Goal: Information Seeking & Learning: Learn about a topic

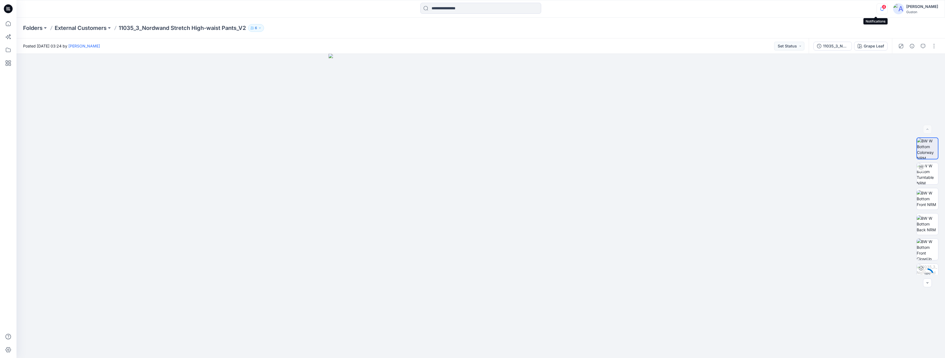
click at [877, 9] on icon "button" at bounding box center [882, 8] width 10 height 11
click at [854, 200] on div at bounding box center [480, 206] width 928 height 305
click at [834, 50] on button "11035_3_Nordwand Stretch High-waist Pants_V2" at bounding box center [832, 46] width 38 height 9
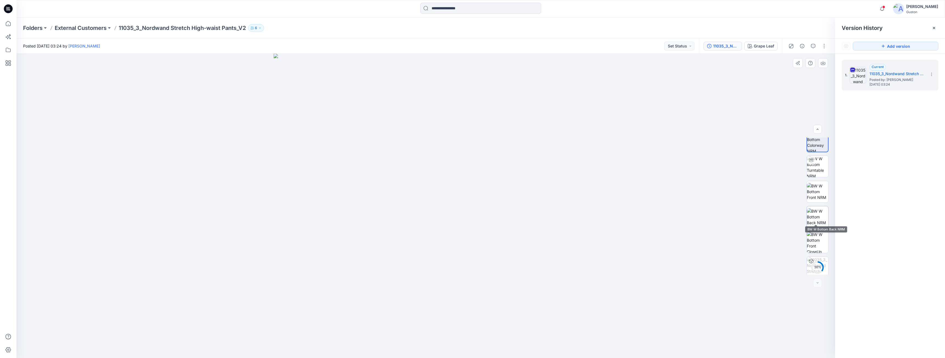
scroll to position [11, 0]
click at [263, 30] on button "6" at bounding box center [256, 28] width 16 height 8
drag, startPoint x: 349, startPoint y: 124, endPoint x: 346, endPoint y: 116, distance: 8.4
click at [348, 124] on img at bounding box center [426, 206] width 305 height 305
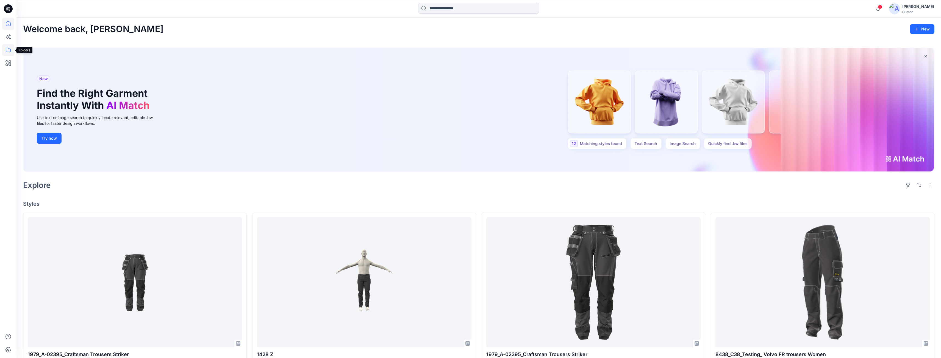
click at [10, 52] on icon at bounding box center [8, 50] width 12 height 12
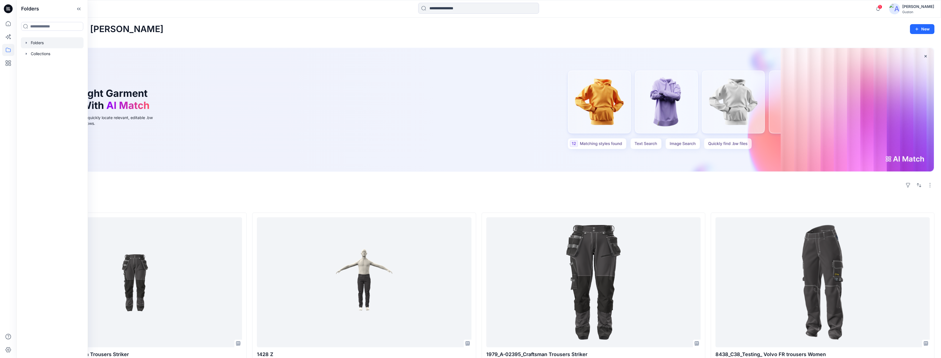
click at [41, 42] on div at bounding box center [52, 42] width 63 height 11
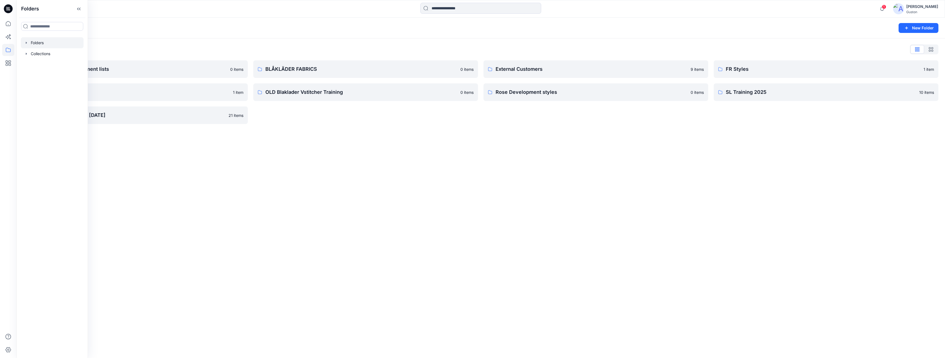
click at [229, 176] on div "Folders New Folder Folders List Avatars and measurement lists 0 items OLD Blakl…" at bounding box center [480, 188] width 928 height 341
click at [535, 73] on p "External Customers" at bounding box center [592, 69] width 192 height 8
click at [554, 71] on p "External Customers" at bounding box center [592, 69] width 192 height 8
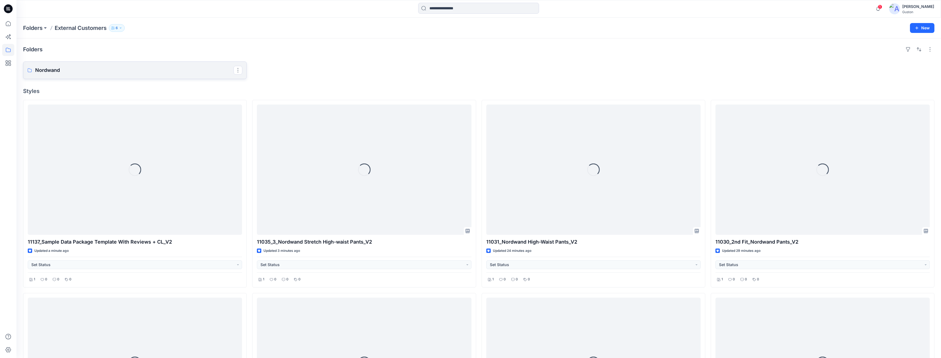
click at [180, 69] on p "Nordwand" at bounding box center [134, 70] width 198 height 8
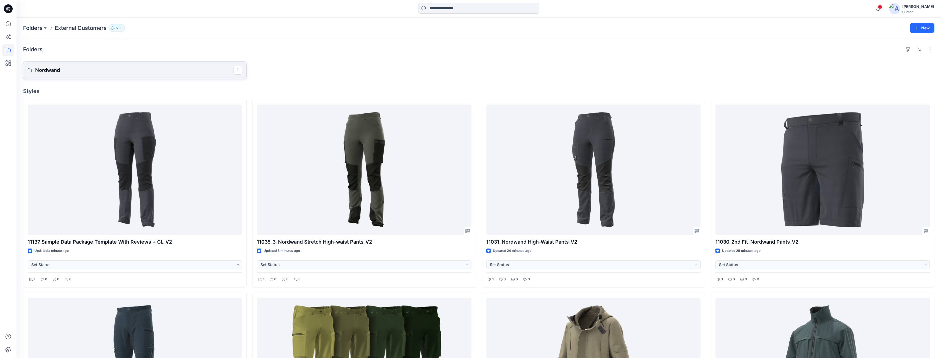
click at [88, 74] on link "Nordwand" at bounding box center [135, 71] width 224 height 18
click at [9, 54] on icon at bounding box center [8, 50] width 12 height 12
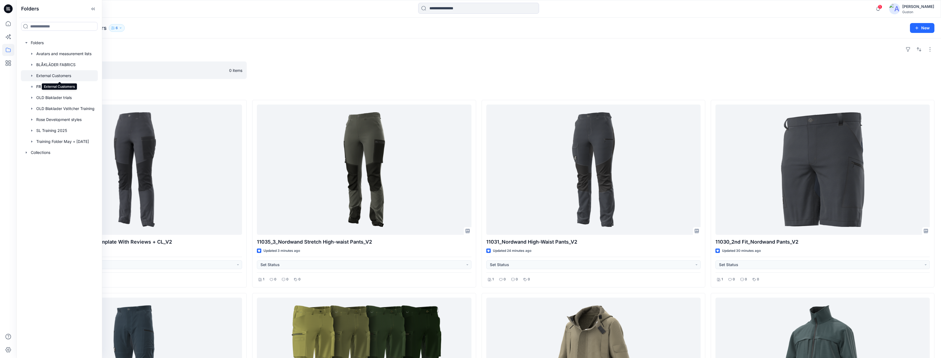
click at [71, 77] on div at bounding box center [59, 75] width 77 height 11
click at [64, 75] on div at bounding box center [59, 75] width 77 height 11
click at [46, 73] on div at bounding box center [59, 75] width 77 height 11
click at [131, 44] on div "Folders Nordwand 0 items Styles 11137_Sample Data Package Template With Reviews…" at bounding box center [478, 359] width 924 height 643
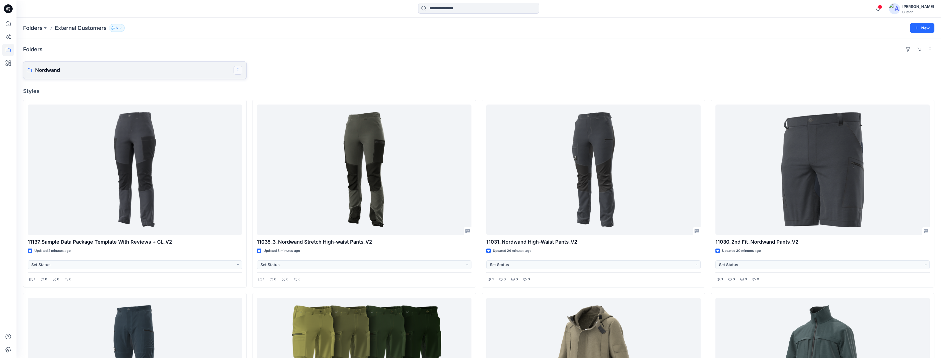
click at [239, 71] on button "button" at bounding box center [237, 70] width 9 height 9
click at [286, 69] on div at bounding box center [364, 71] width 224 height 18
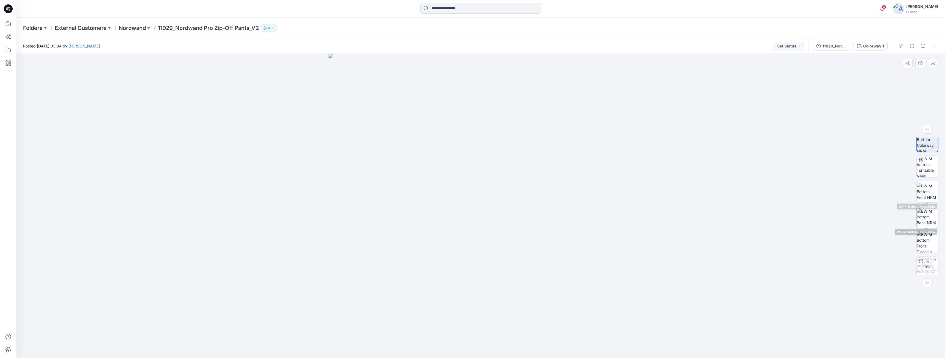
scroll to position [11, 0]
click at [934, 240] on img at bounding box center [927, 238] width 21 height 21
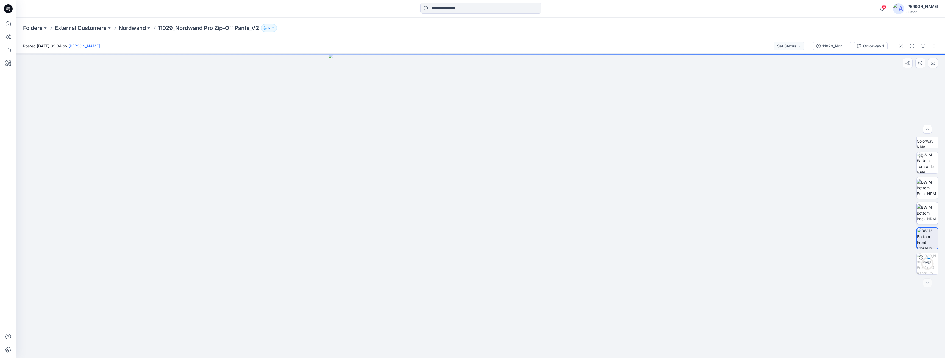
click at [931, 216] on img at bounding box center [927, 213] width 21 height 17
click at [930, 191] on img at bounding box center [927, 187] width 21 height 17
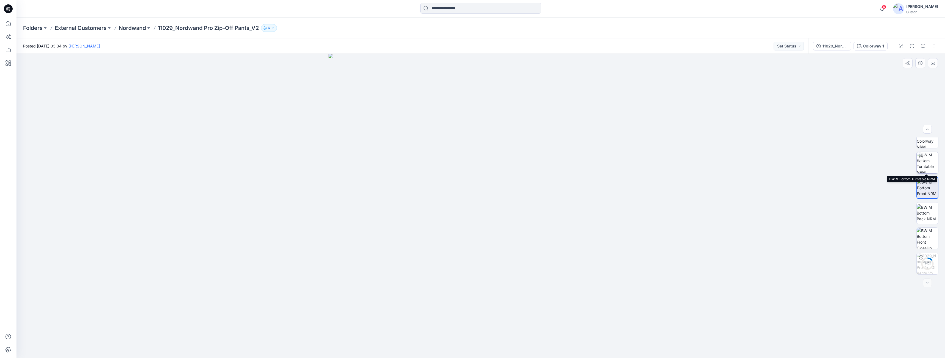
click at [931, 163] on img at bounding box center [927, 162] width 21 height 21
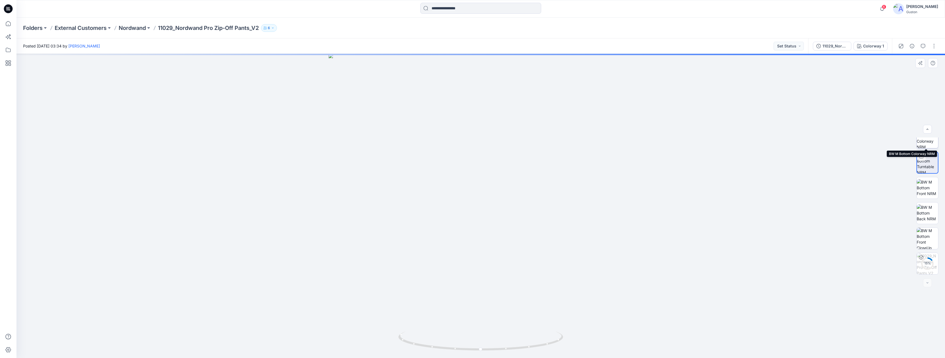
click at [932, 145] on img at bounding box center [927, 137] width 21 height 21
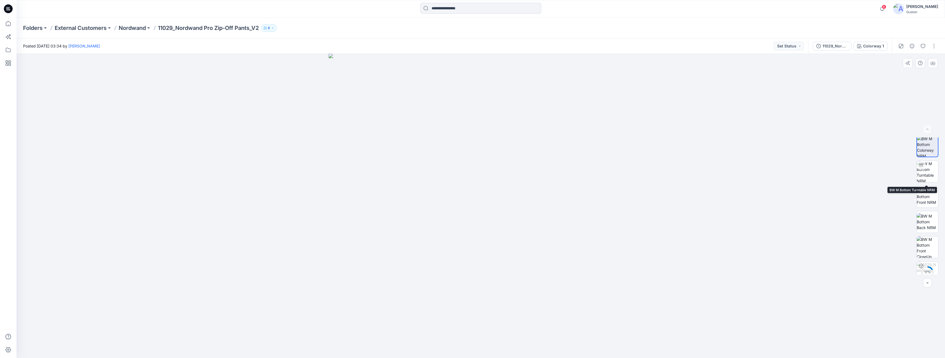
scroll to position [0, 0]
click at [931, 181] on img at bounding box center [927, 173] width 21 height 21
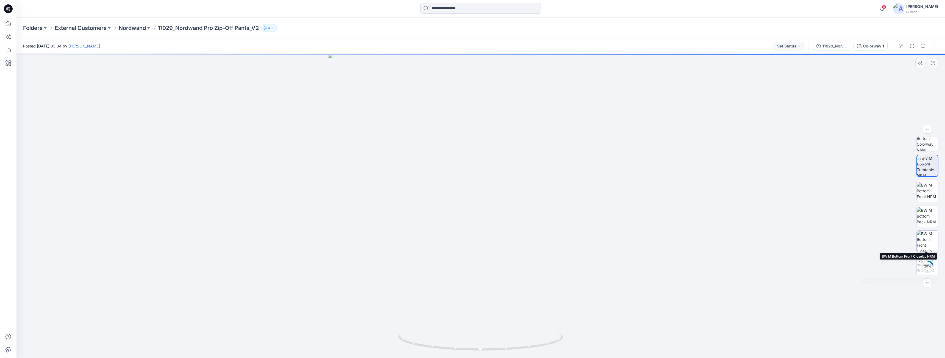
scroll to position [11, 0]
click at [931, 245] on img at bounding box center [927, 238] width 21 height 21
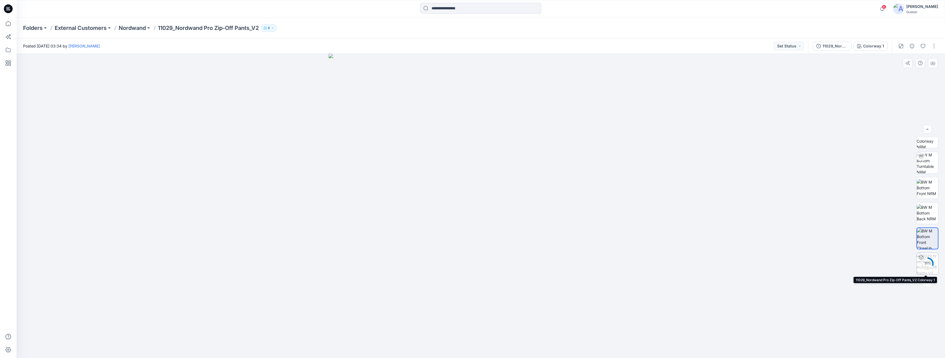
click at [925, 265] on div "31 %" at bounding box center [927, 264] width 13 height 5
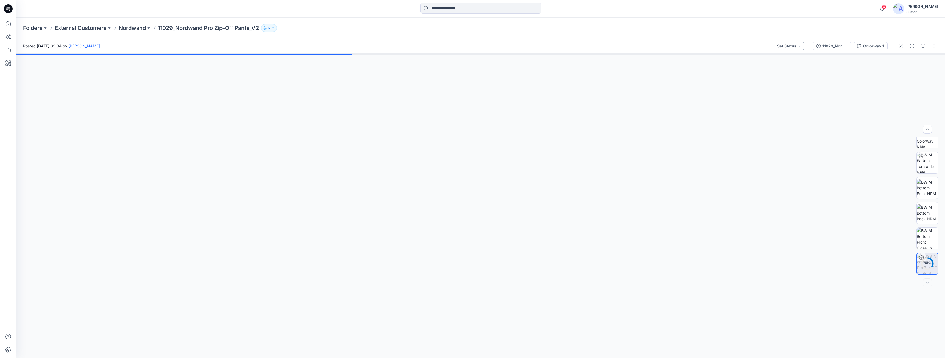
click at [802, 46] on button "Set Status" at bounding box center [789, 46] width 30 height 9
click at [682, 205] on div at bounding box center [480, 206] width 928 height 305
click at [923, 241] on img at bounding box center [927, 238] width 21 height 21
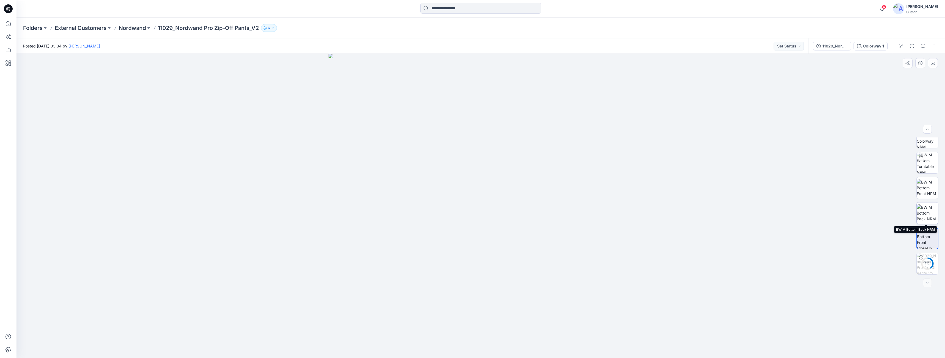
click at [922, 214] on img at bounding box center [927, 213] width 21 height 17
click at [927, 187] on img at bounding box center [927, 187] width 21 height 17
click at [930, 175] on img at bounding box center [927, 173] width 21 height 21
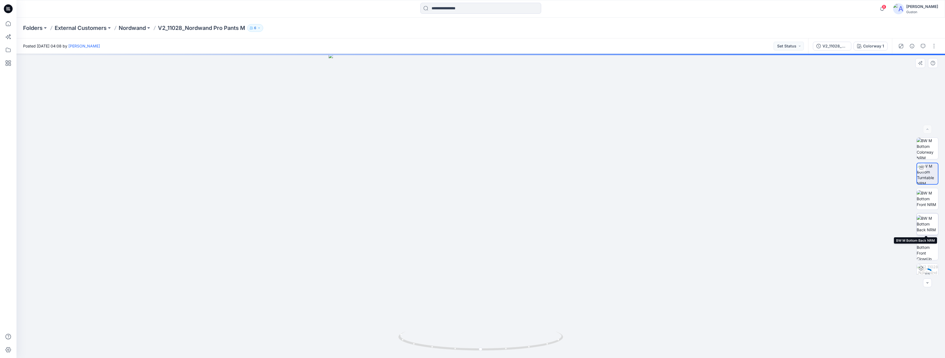
click at [929, 222] on img at bounding box center [927, 224] width 21 height 17
click at [925, 202] on img at bounding box center [927, 198] width 21 height 17
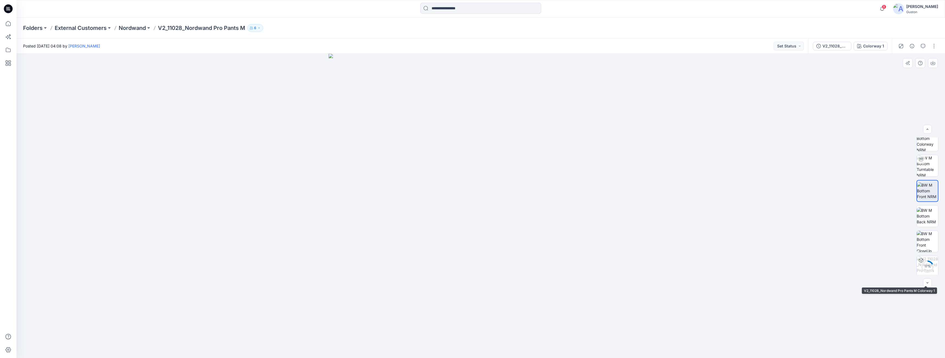
scroll to position [11, 0]
click at [927, 244] on img at bounding box center [927, 238] width 21 height 21
click at [930, 268] on circle at bounding box center [927, 263] width 11 height 11
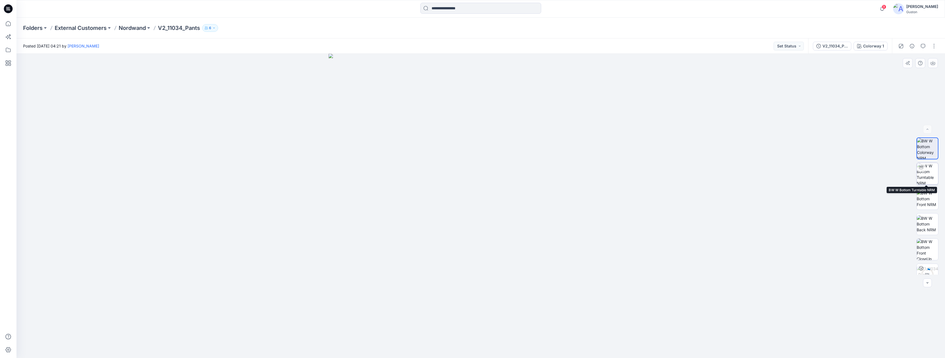
click at [925, 173] on img at bounding box center [927, 173] width 21 height 21
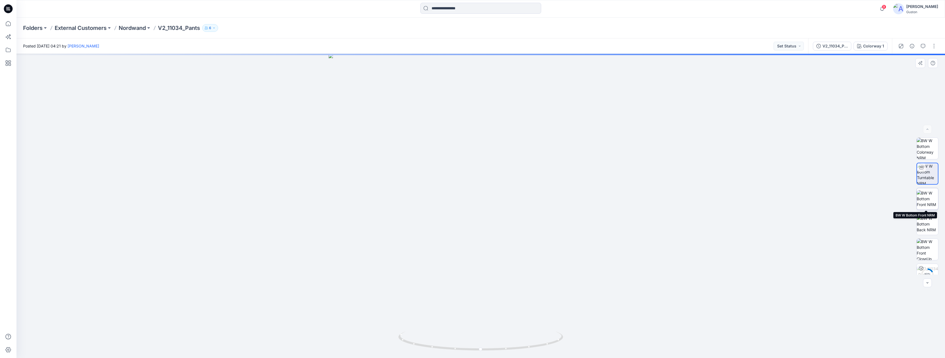
click at [924, 197] on img at bounding box center [927, 198] width 21 height 17
click at [930, 224] on img at bounding box center [927, 224] width 21 height 17
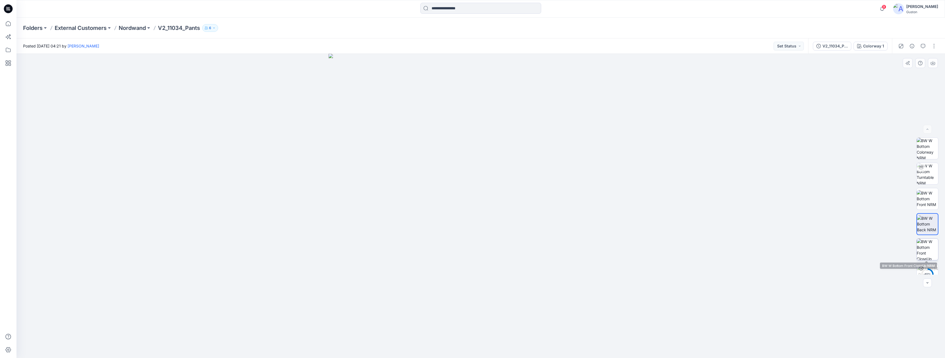
click at [928, 251] on img at bounding box center [927, 249] width 21 height 21
click at [838, 50] on button "V2_11034_Pants" at bounding box center [832, 46] width 38 height 9
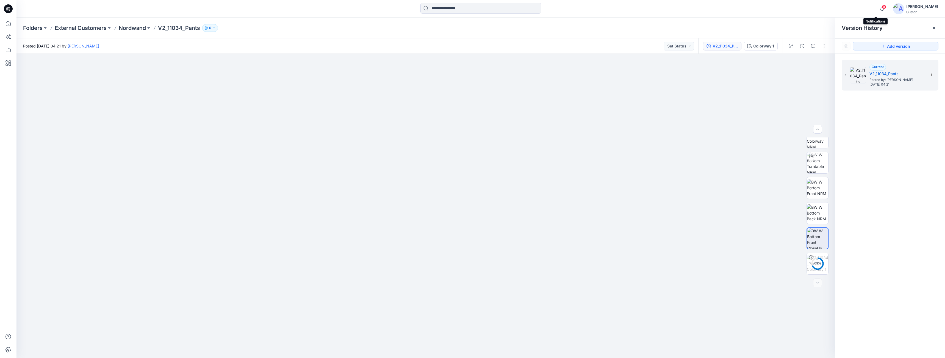
click at [882, 5] on span "9" at bounding box center [884, 7] width 4 height 4
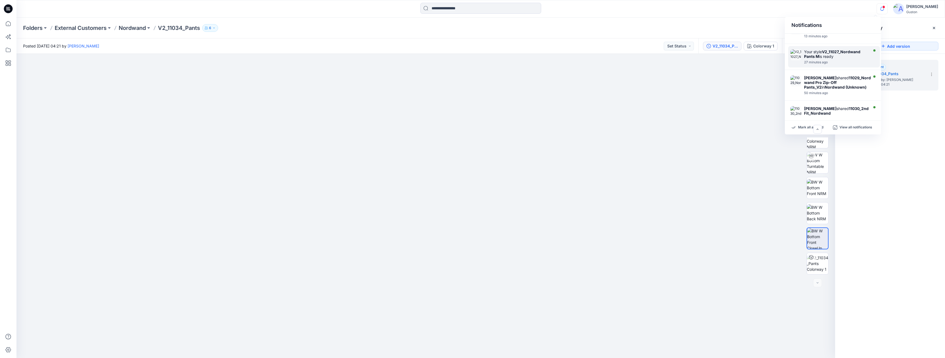
scroll to position [0, 0]
drag, startPoint x: 674, startPoint y: 145, endPoint x: 676, endPoint y: 150, distance: 5.2
click at [675, 146] on div at bounding box center [425, 206] width 819 height 305
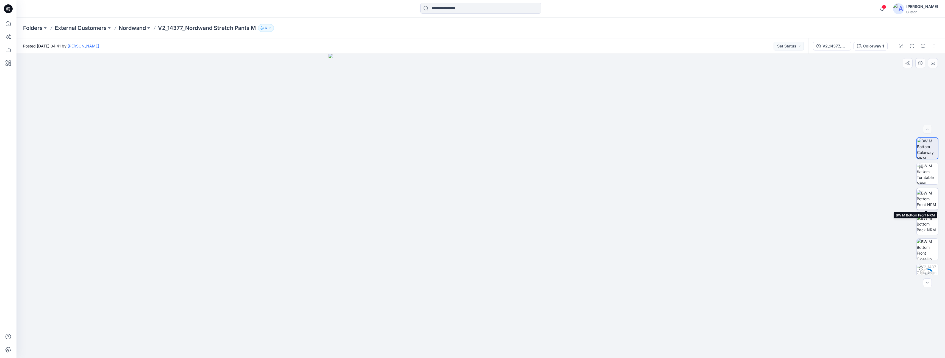
click at [929, 200] on img at bounding box center [927, 198] width 21 height 17
click at [929, 177] on img at bounding box center [927, 173] width 21 height 21
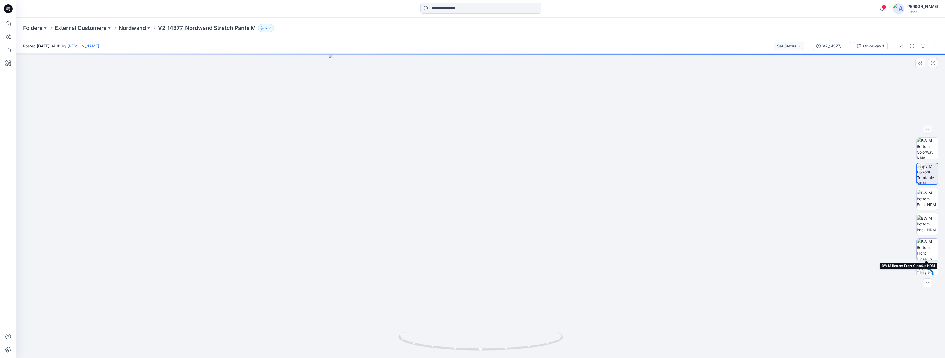
click at [924, 240] on img at bounding box center [927, 249] width 21 height 21
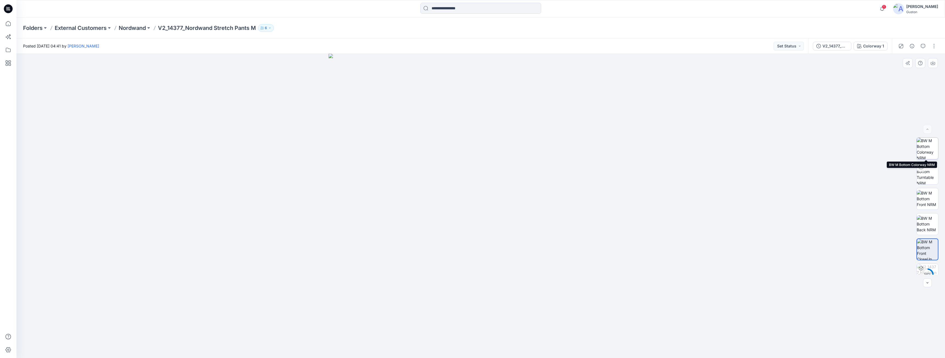
click at [930, 152] on img at bounding box center [927, 148] width 21 height 21
click at [880, 9] on icon "button" at bounding box center [882, 8] width 10 height 11
click at [873, 172] on div at bounding box center [480, 206] width 928 height 305
click at [800, 291] on div at bounding box center [480, 206] width 928 height 305
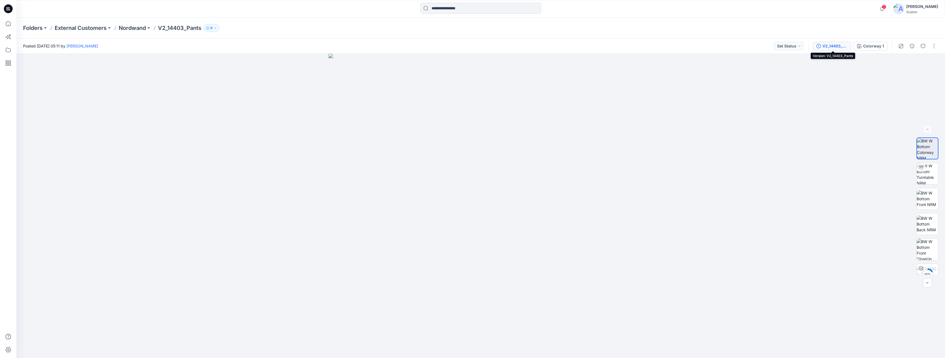
drag, startPoint x: 842, startPoint y: 47, endPoint x: 849, endPoint y: 45, distance: 6.9
click at [842, 47] on div "V2_14403_Pants" at bounding box center [834, 46] width 25 height 6
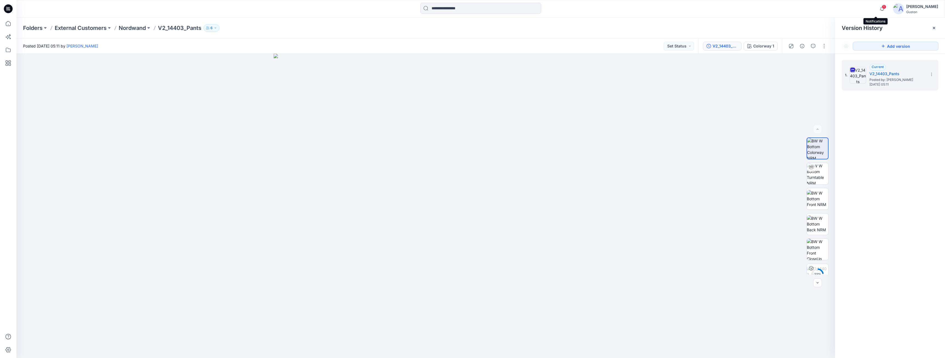
click at [882, 9] on span "1" at bounding box center [884, 7] width 4 height 4
click at [733, 99] on div at bounding box center [425, 206] width 819 height 305
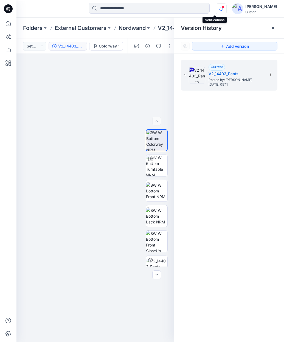
click at [216, 8] on icon "button" at bounding box center [221, 8] width 10 height 11
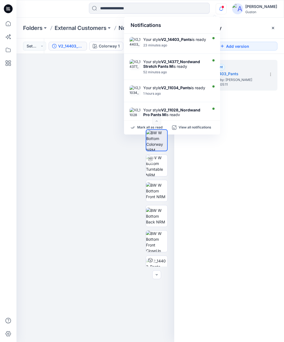
click at [216, 9] on icon "button" at bounding box center [221, 8] width 10 height 11
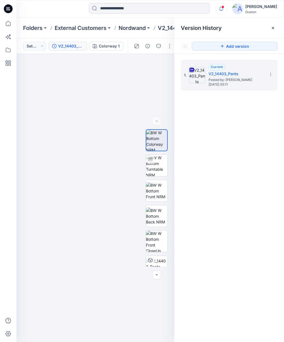
click at [216, 9] on icon "button" at bounding box center [221, 8] width 10 height 11
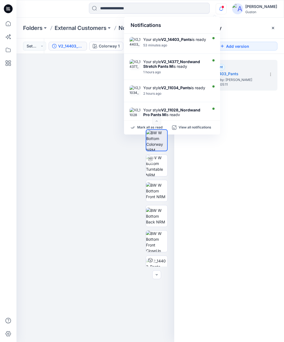
click at [219, 9] on icon "button" at bounding box center [221, 9] width 4 height 4
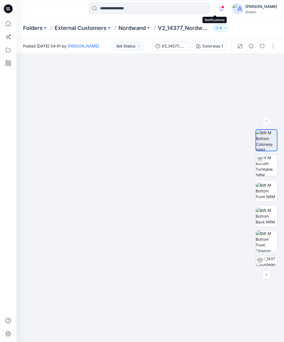
click at [216, 10] on icon "button" at bounding box center [221, 8] width 10 height 11
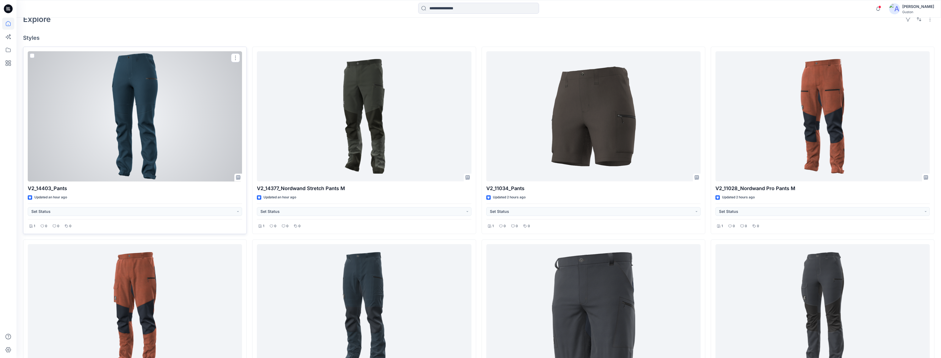
scroll to position [165, 0]
